Goal: Find specific page/section: Find specific page/section

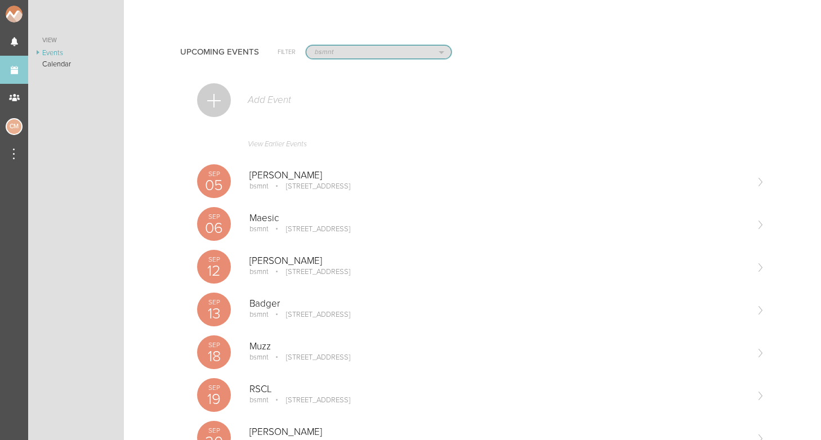
select select "925"
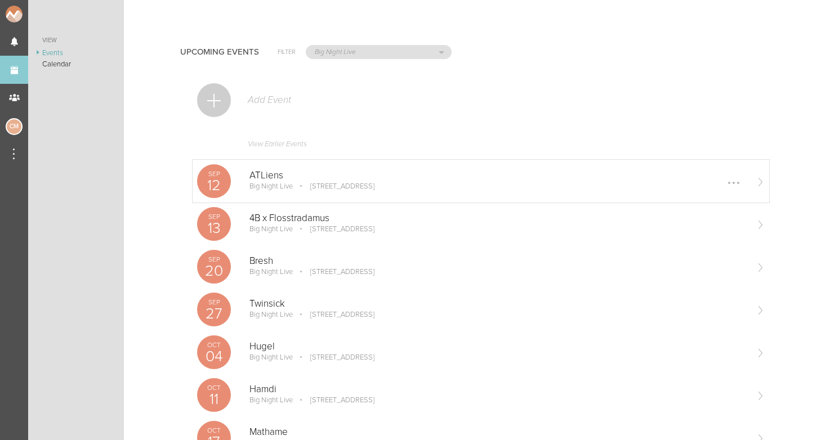
click at [292, 186] on p "Big Night Live" at bounding box center [270, 186] width 43 height 9
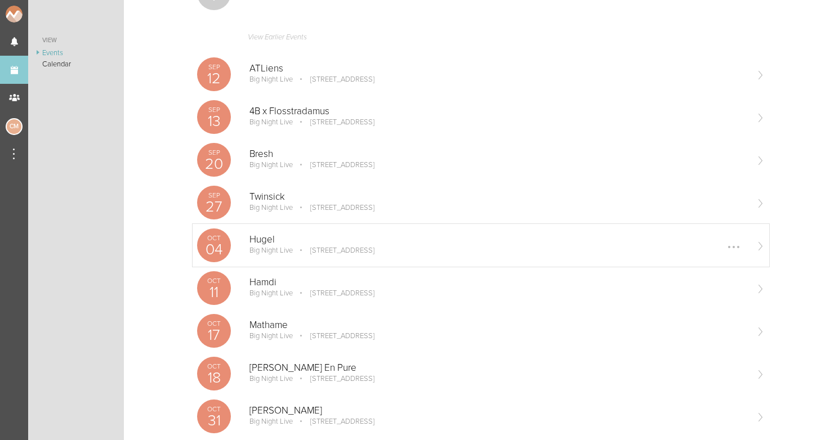
click at [300, 251] on p "[STREET_ADDRESS]" at bounding box center [335, 250] width 80 height 9
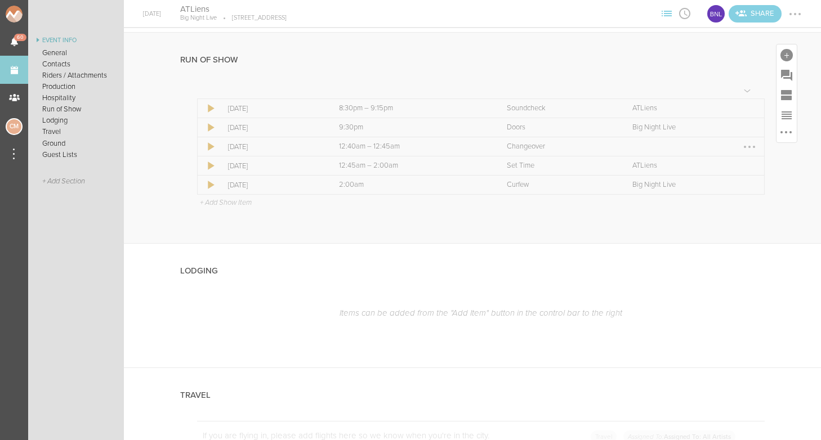
scroll to position [1782, 0]
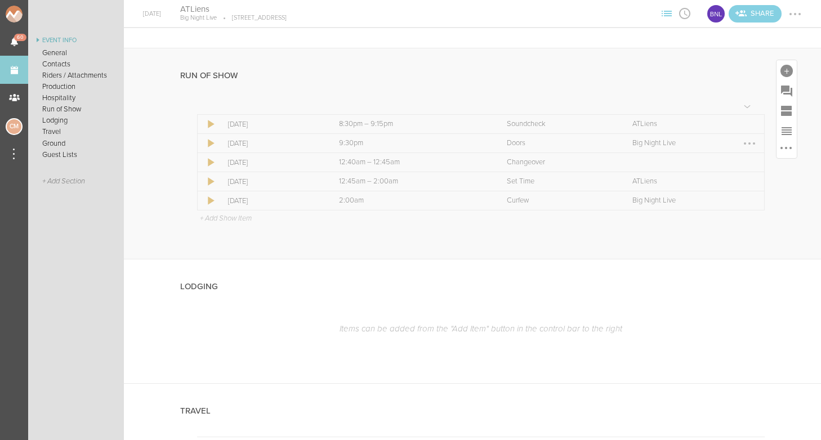
click at [756, 136] on div at bounding box center [750, 144] width 18 height 18
click at [785, 163] on div "Run of Show Icon Date Sep 12 Time 8:30pm – 9:15pm Kind Soundcheck Team ATLiens …" at bounding box center [472, 153] width 697 height 211
click at [757, 136] on div at bounding box center [750, 144] width 18 height 18
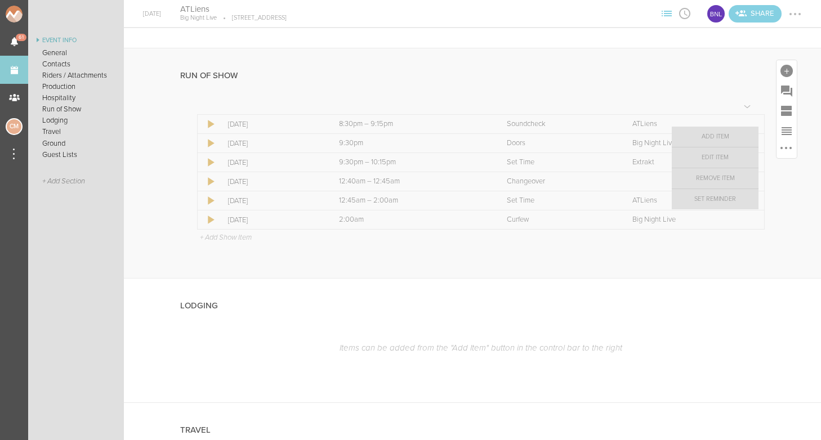
click at [723, 260] on div "Icon Date Sep 12 Time 8:30pm – 9:15pm Kind Soundcheck Team ATLiens Icon Date Se…" at bounding box center [472, 189] width 585 height 177
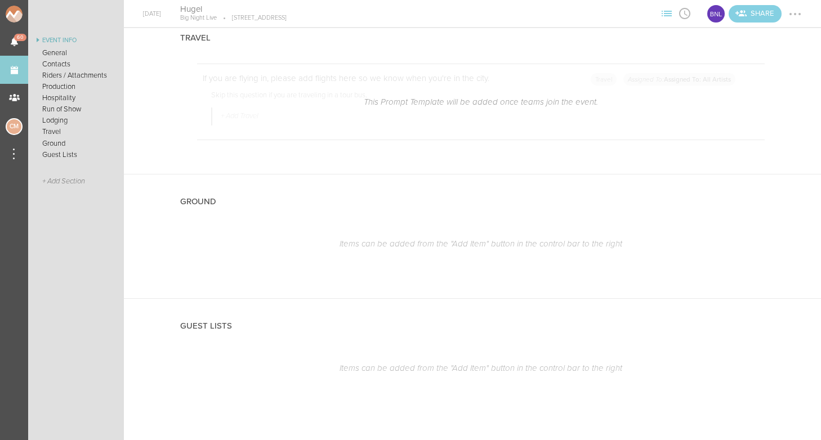
scroll to position [1834, 0]
